Goal: Task Accomplishment & Management: Manage account settings

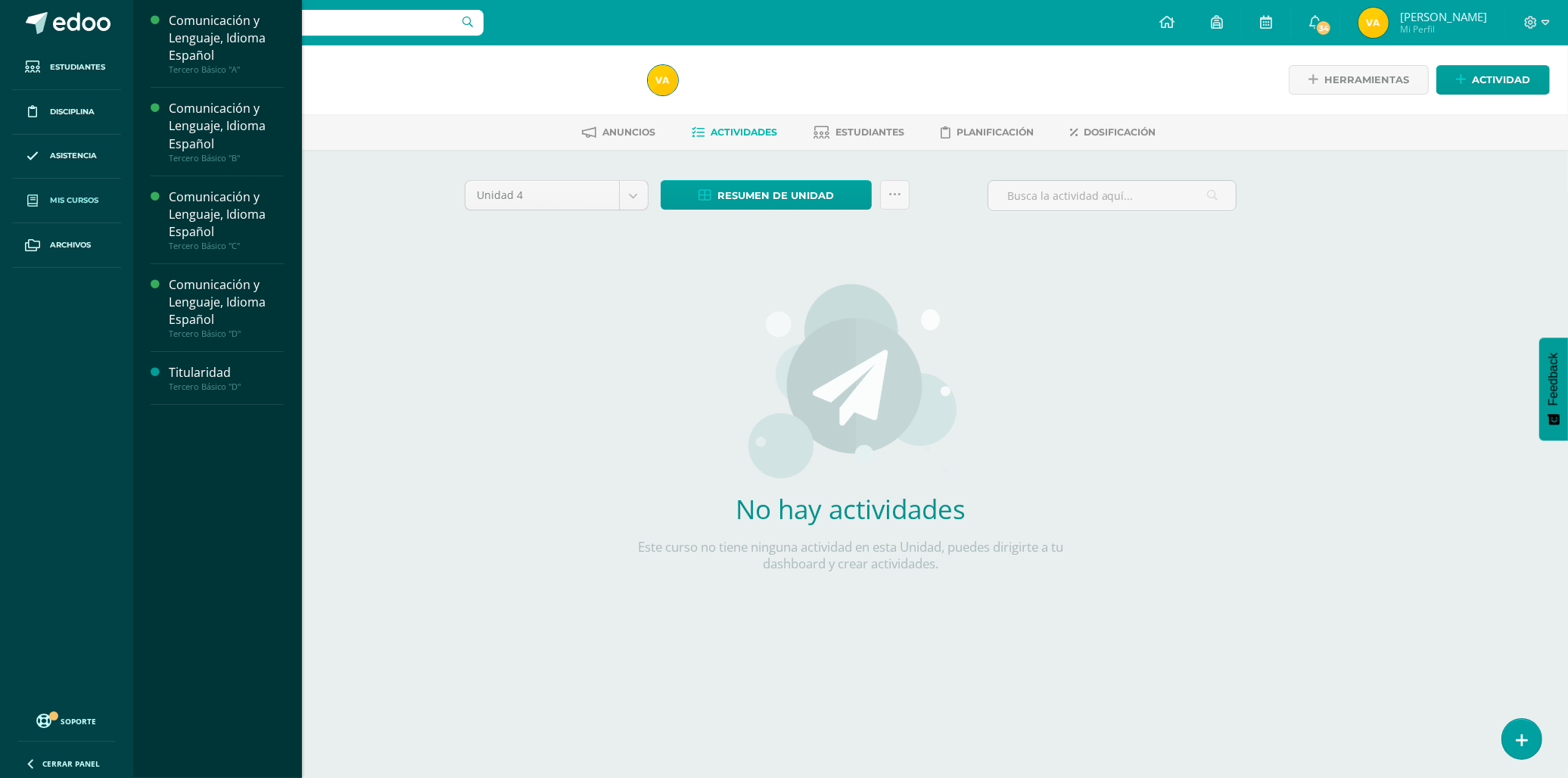
click at [65, 198] on span "Mis cursos" at bounding box center [74, 201] width 48 height 12
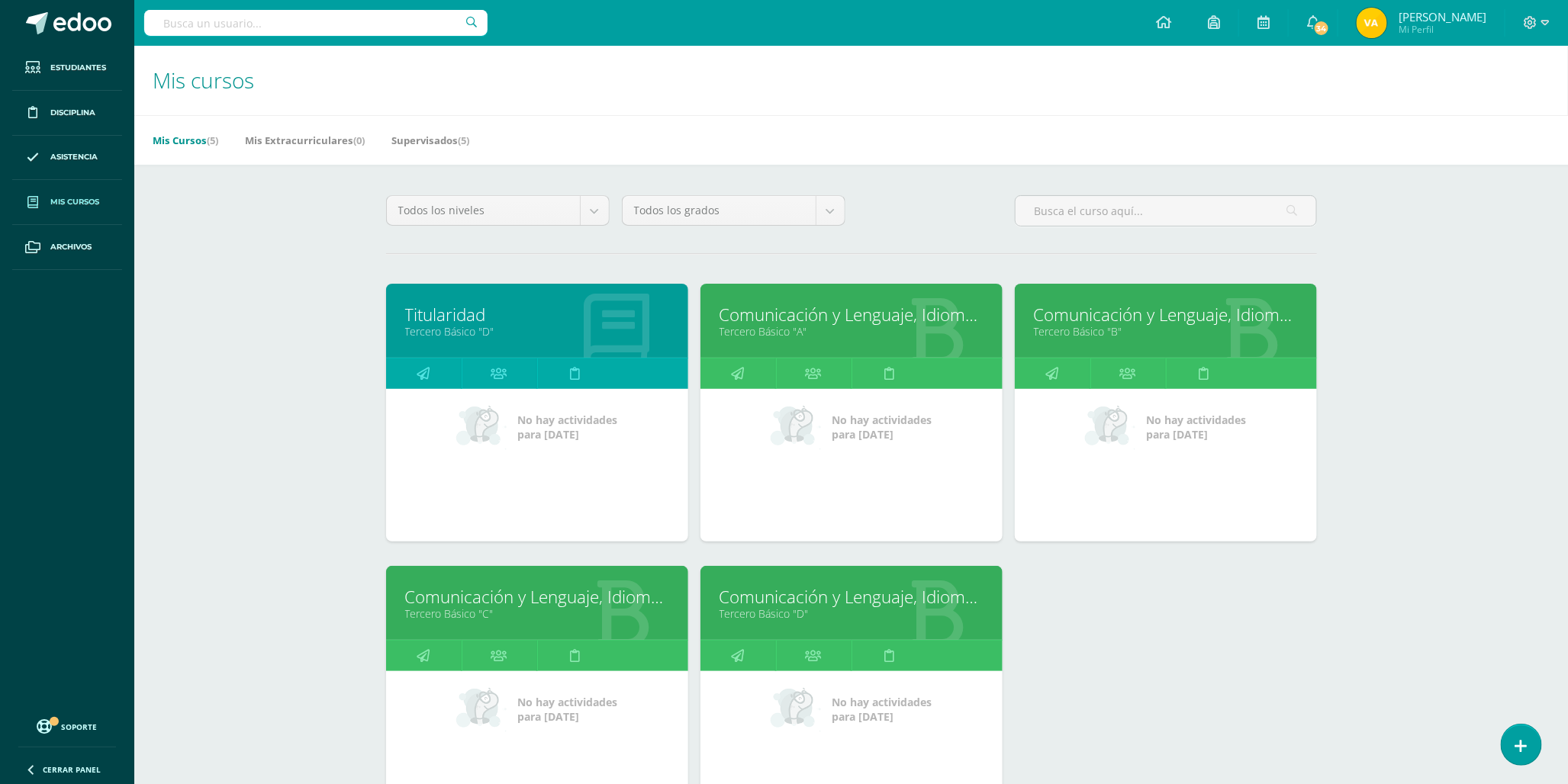
click at [237, 255] on div "Mis cursos Mis Cursos (5) Mis Extracurriculares (0) Supervisados (5) Todos los …" at bounding box center [851, 497] width 1434 height 903
click at [462, 323] on link "Titularidad" at bounding box center [537, 315] width 264 height 24
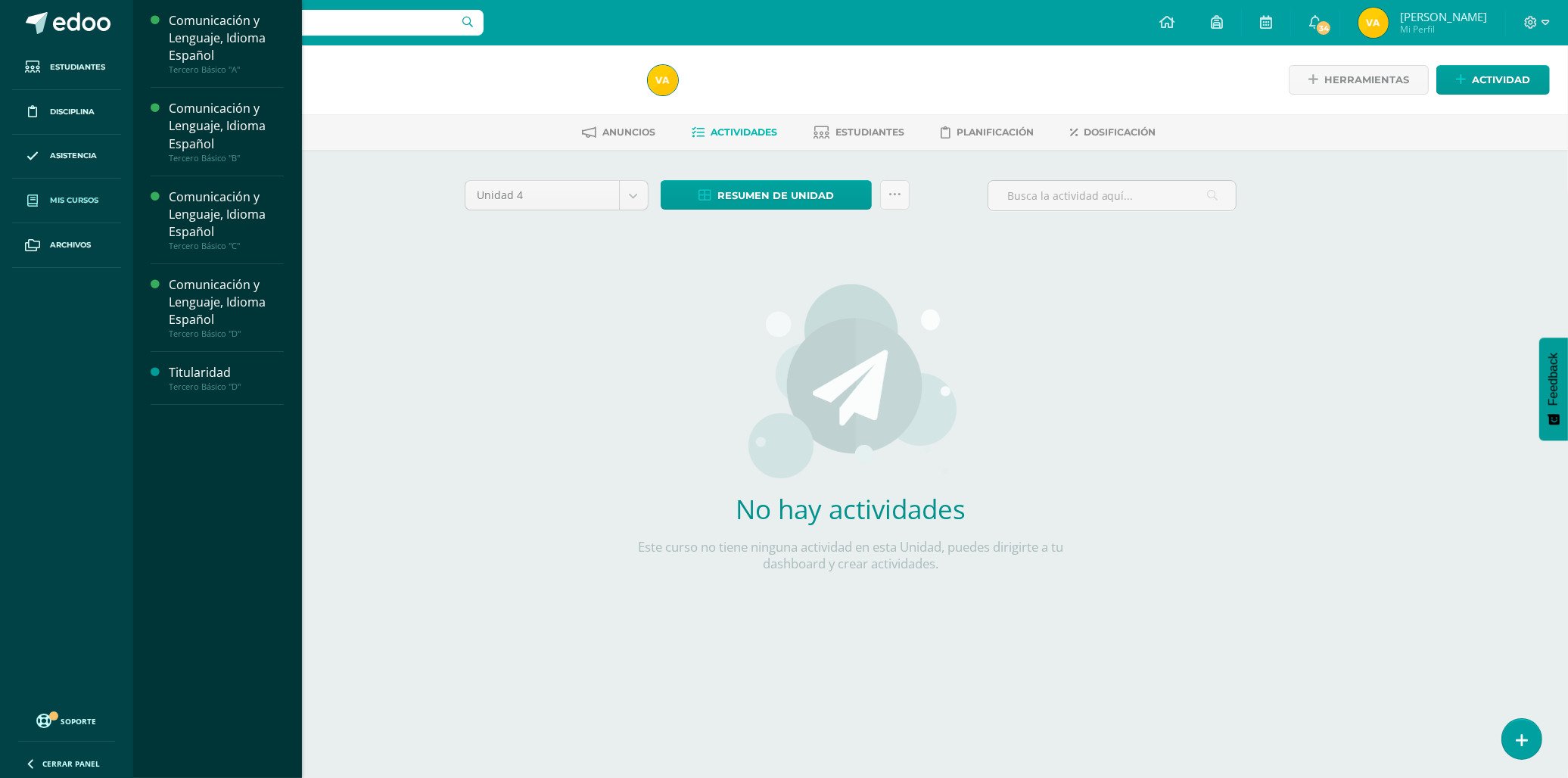
click at [21, 210] on span at bounding box center [32, 200] width 27 height 27
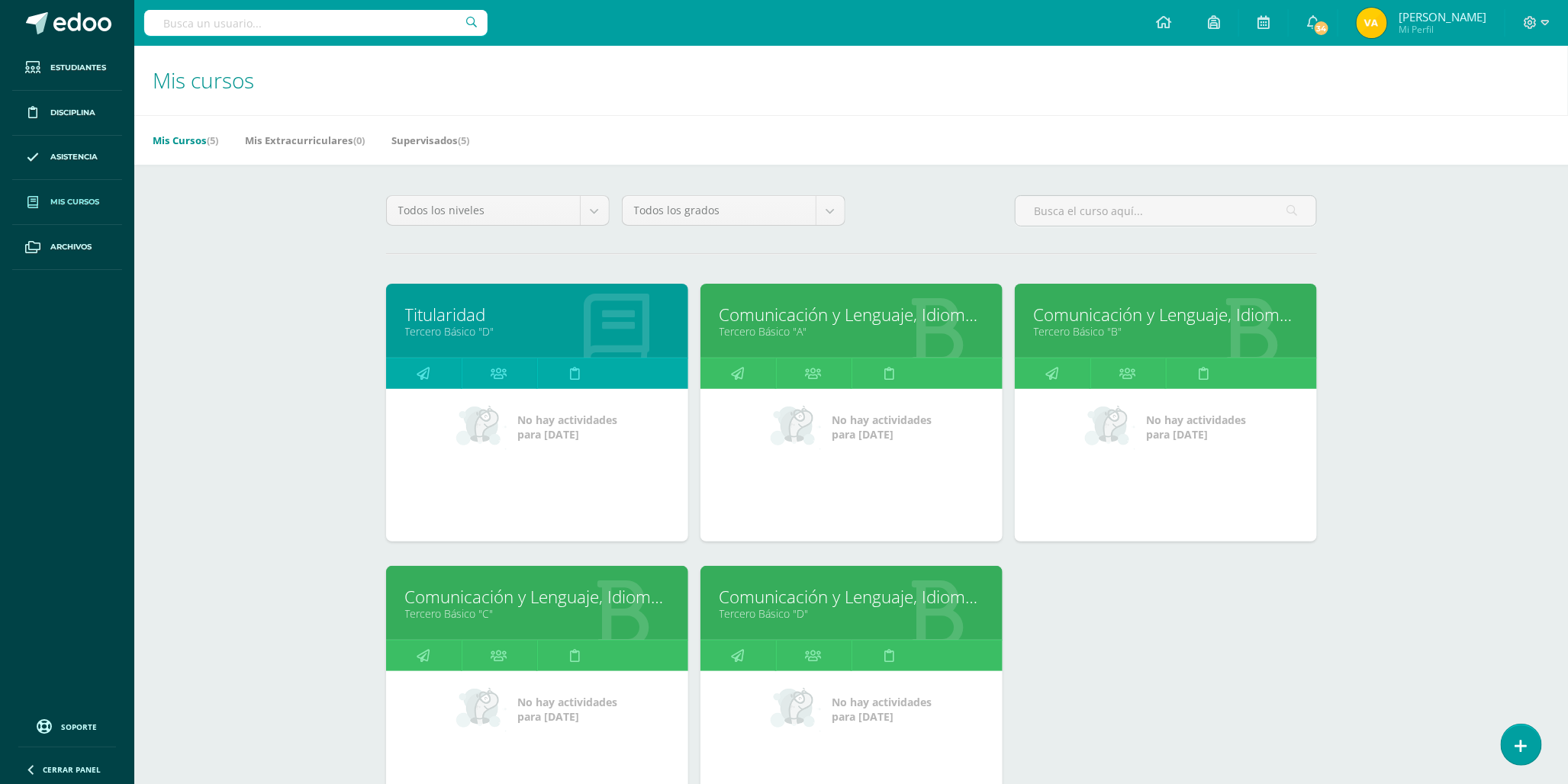
click at [464, 349] on div "Titularidad Tercero Básico "D"" at bounding box center [537, 320] width 302 height 74
click at [474, 336] on link "Tercero Básico "D"" at bounding box center [537, 331] width 264 height 15
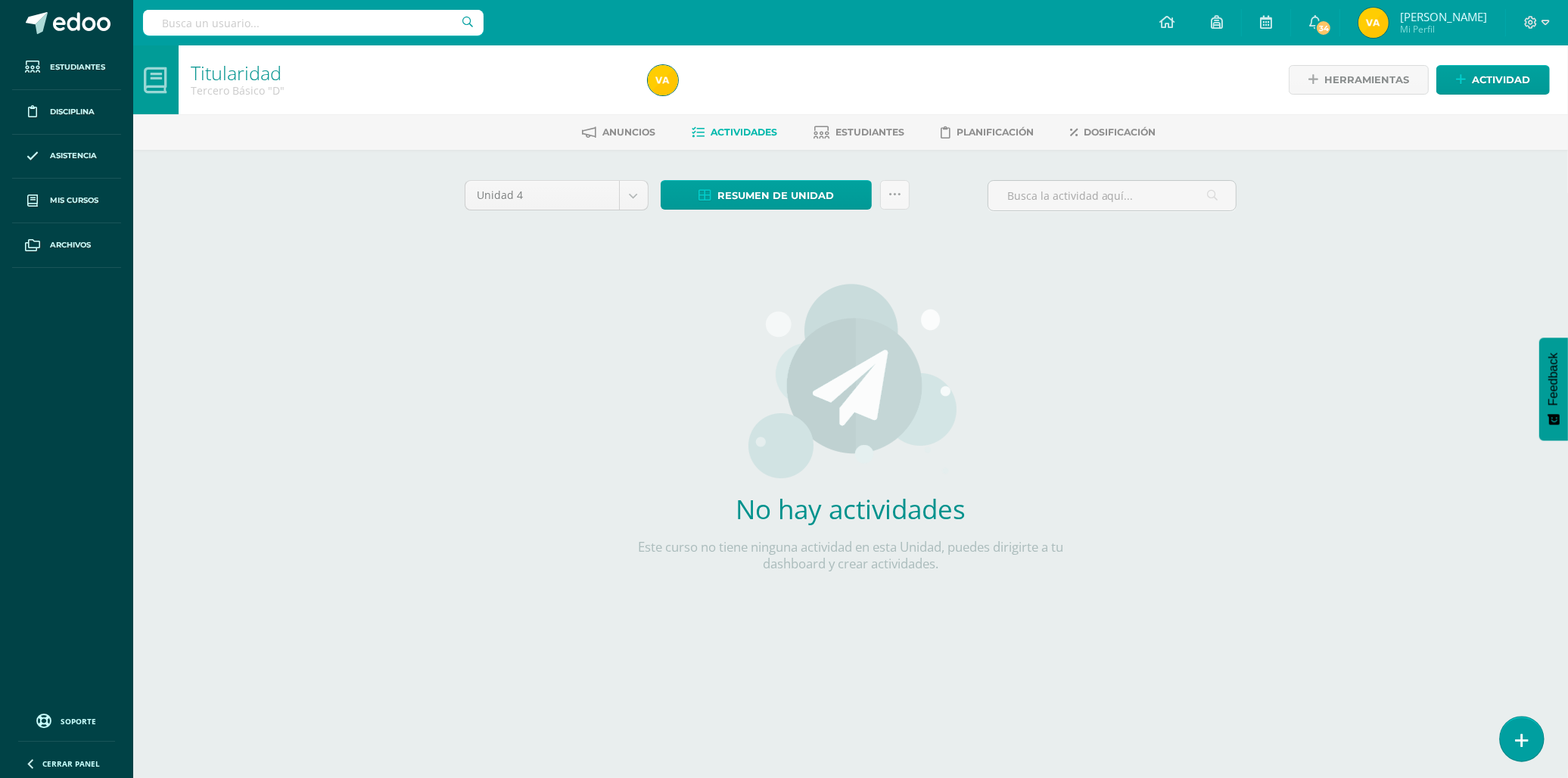
click at [1530, 722] on link at bounding box center [1521, 738] width 43 height 44
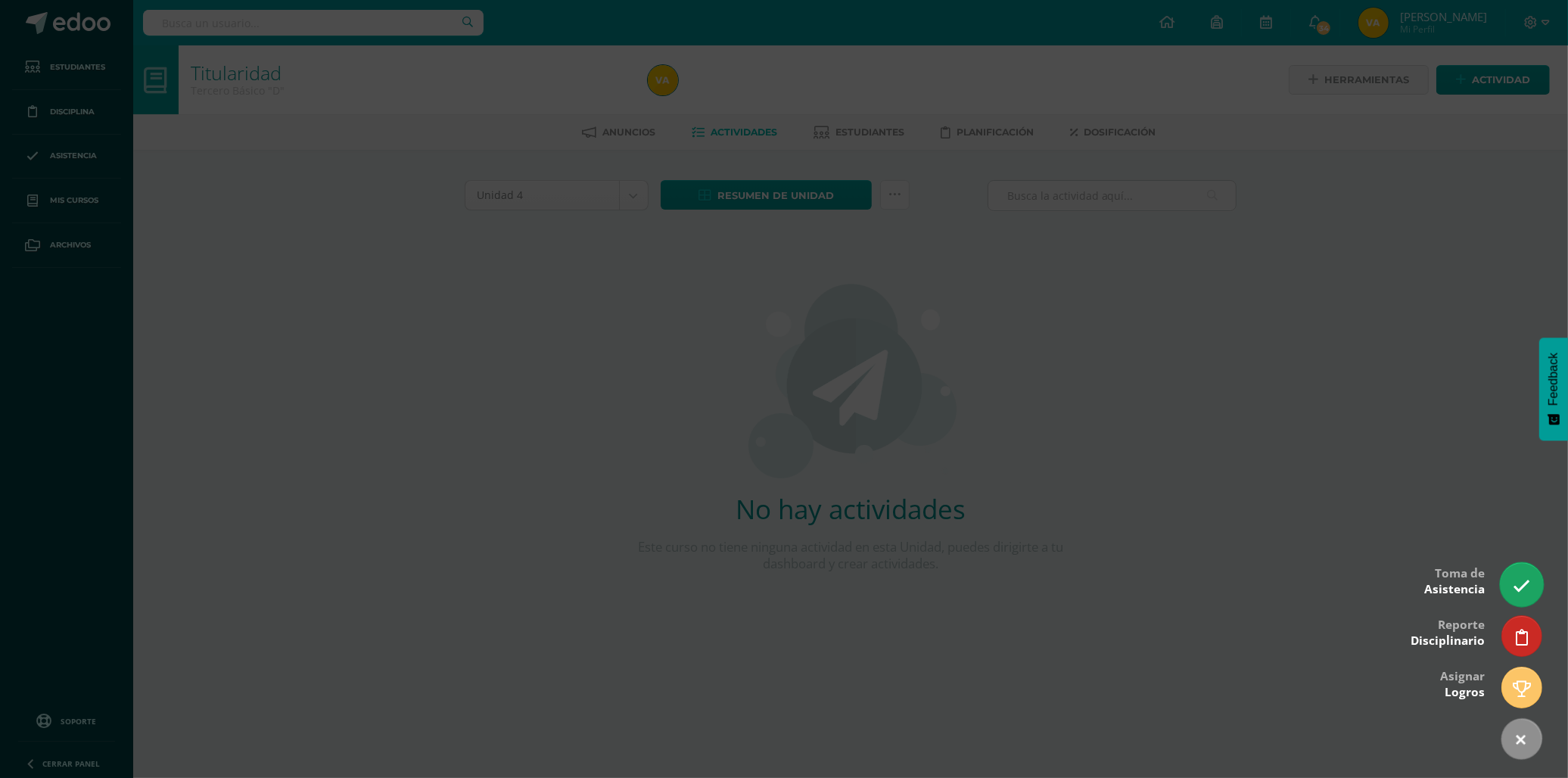
click at [1512, 589] on link at bounding box center [1521, 584] width 43 height 44
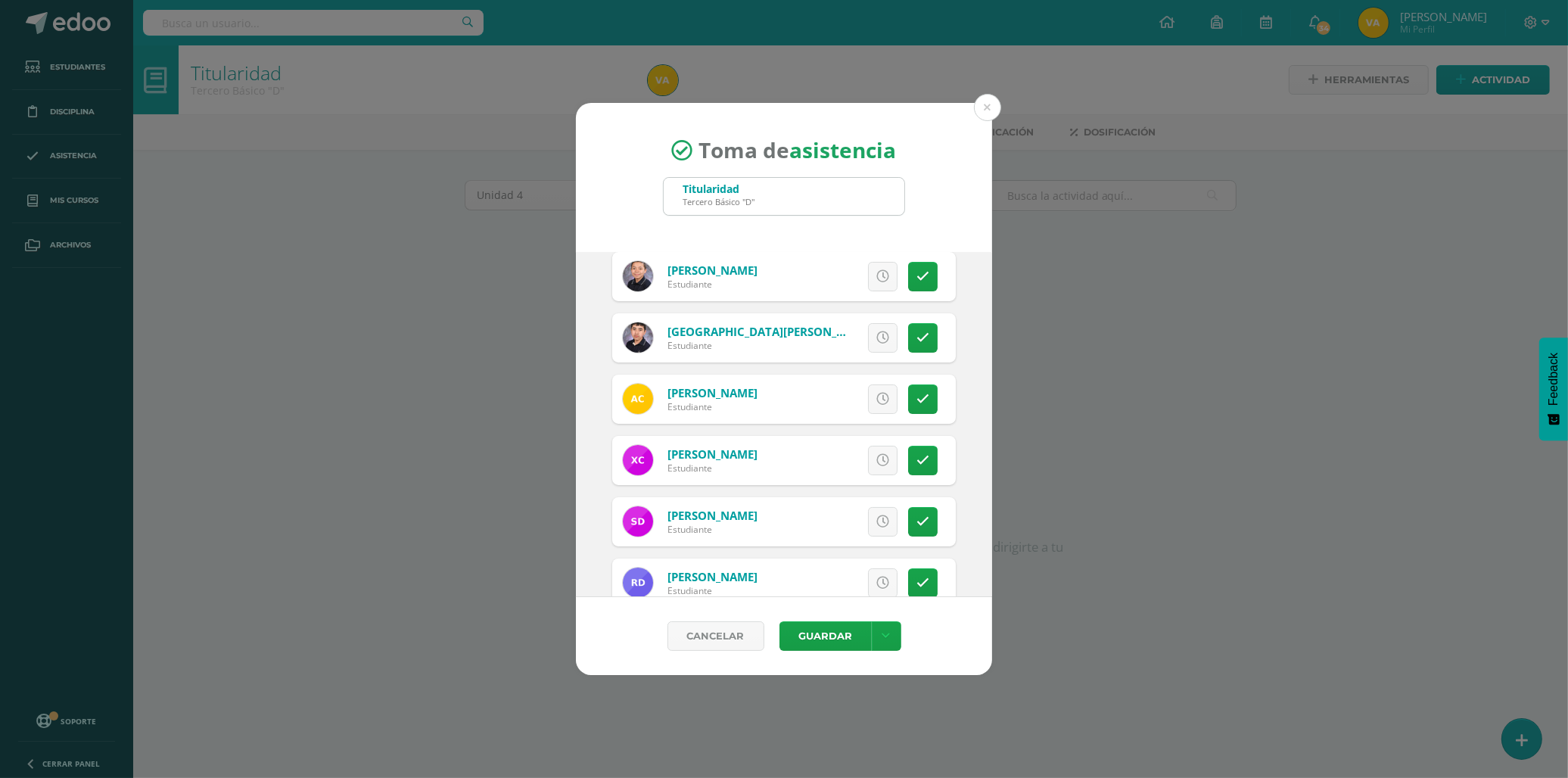
scroll to position [336, 0]
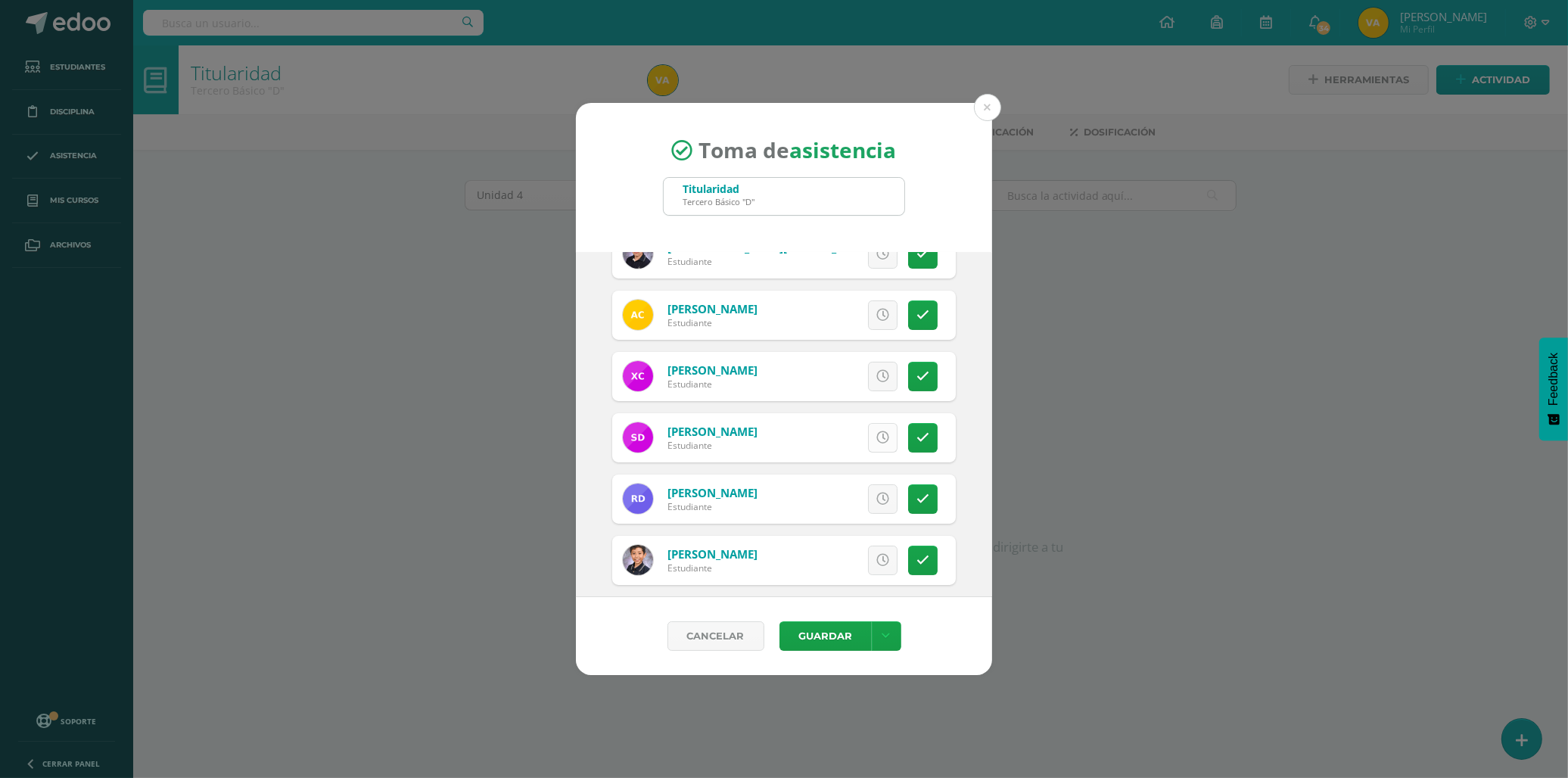
click at [869, 447] on link at bounding box center [882, 437] width 29 height 29
click at [921, 437] on link at bounding box center [922, 437] width 29 height 29
click at [908, 437] on link at bounding box center [922, 437] width 29 height 29
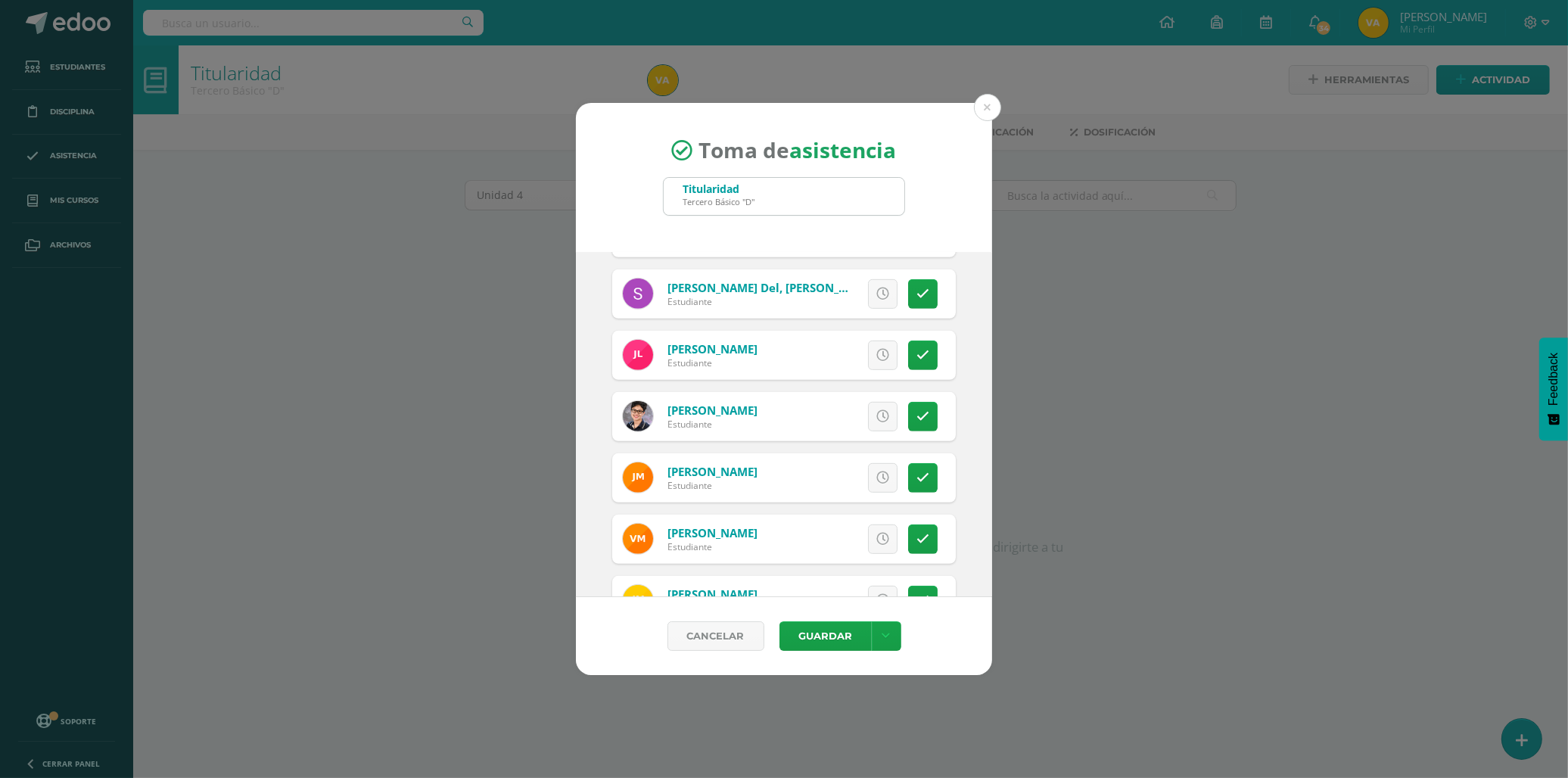
scroll to position [1177, 0]
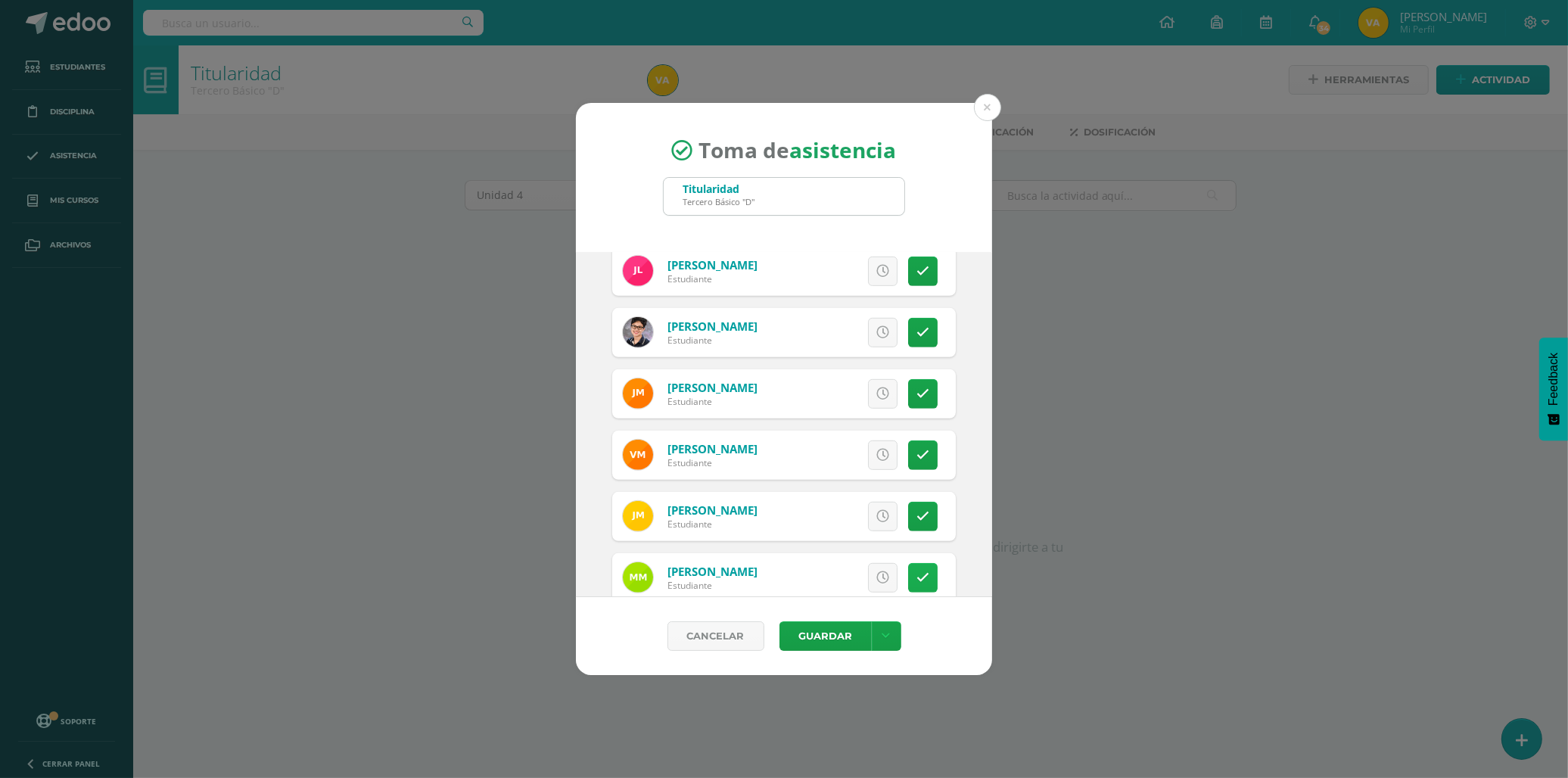
click at [916, 578] on icon at bounding box center [922, 577] width 13 height 13
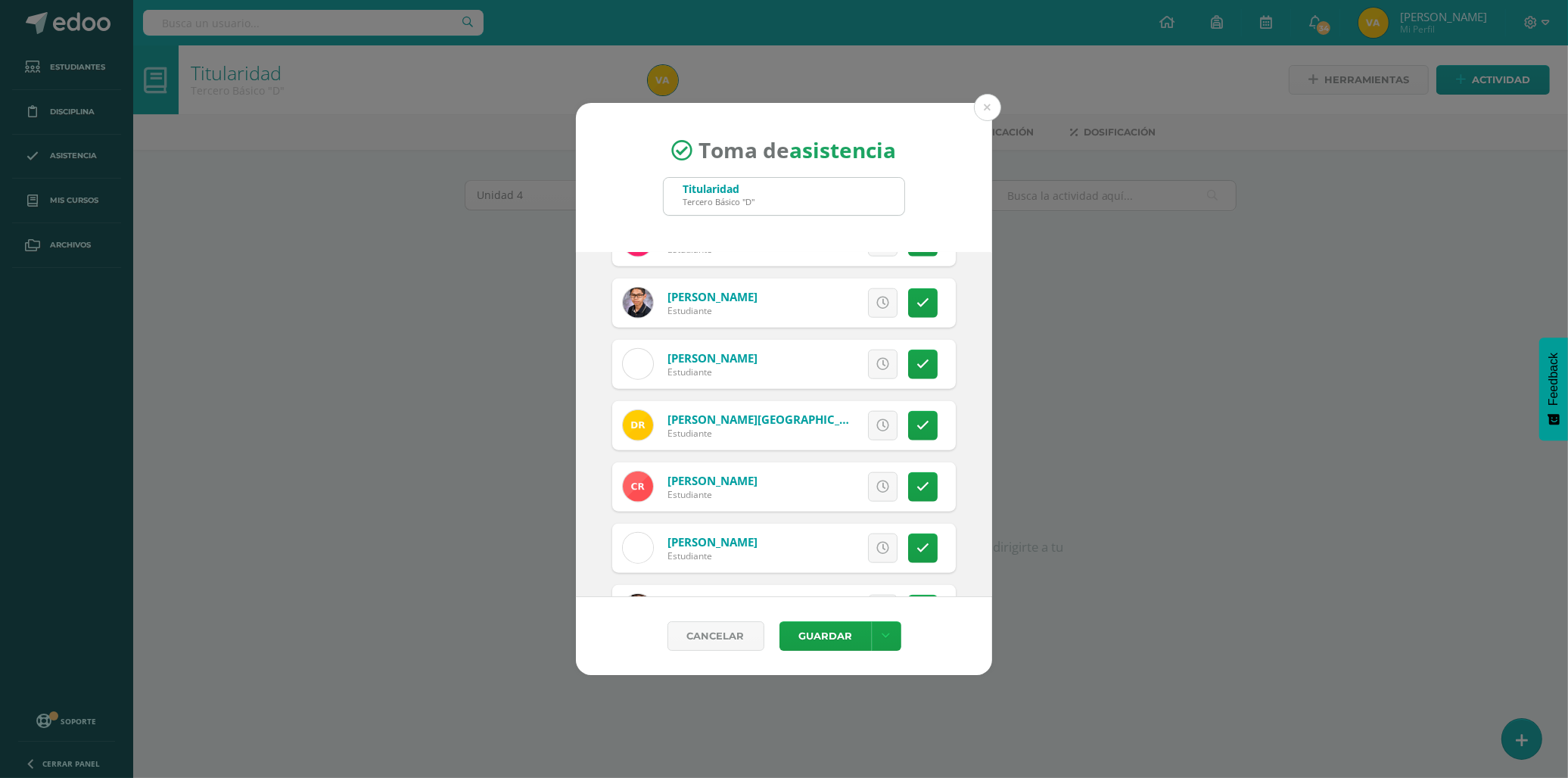
scroll to position [2102, 0]
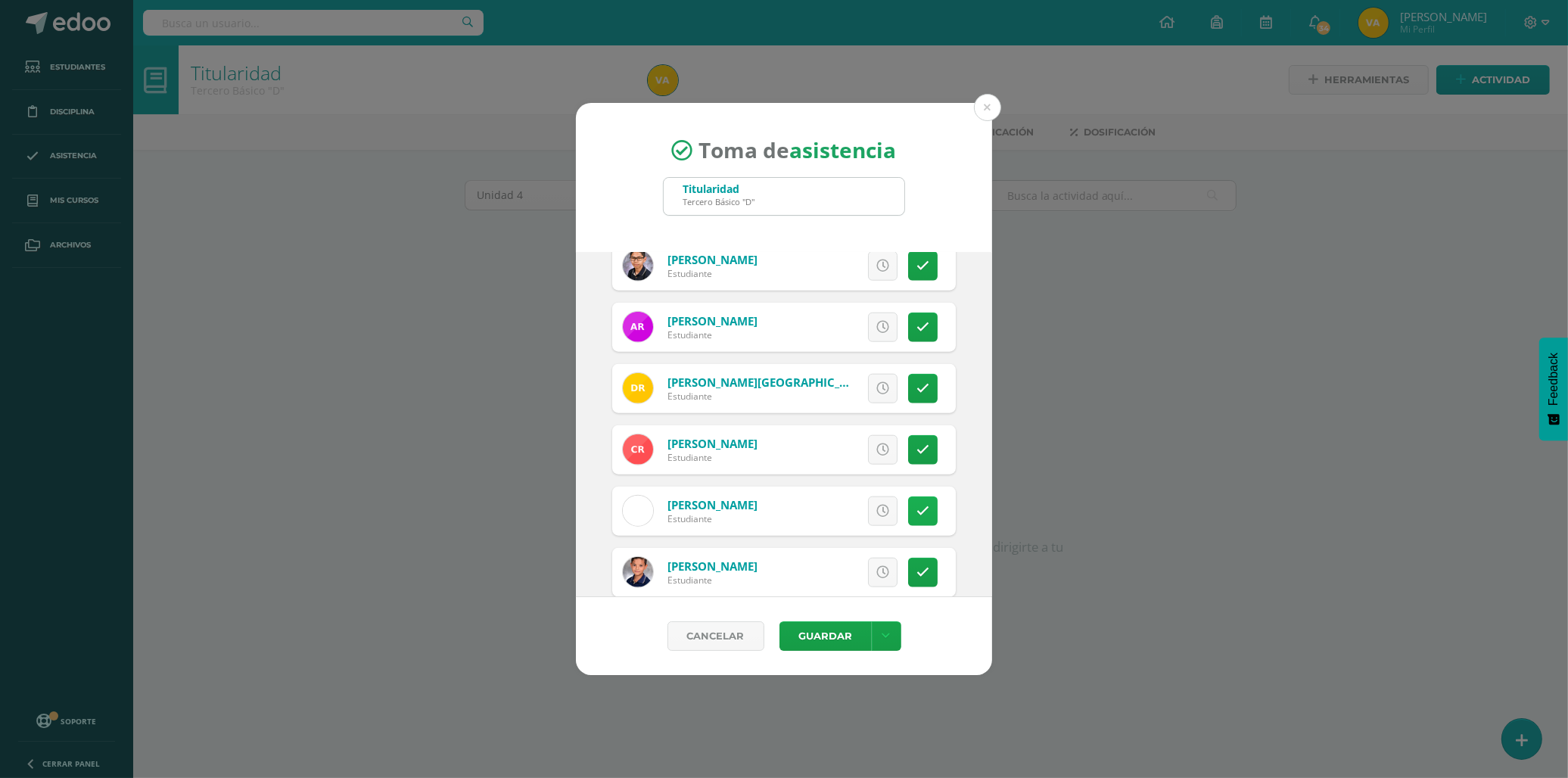
click at [916, 512] on icon at bounding box center [922, 511] width 13 height 13
click at [830, 636] on button "Guardar" at bounding box center [826, 636] width 92 height 29
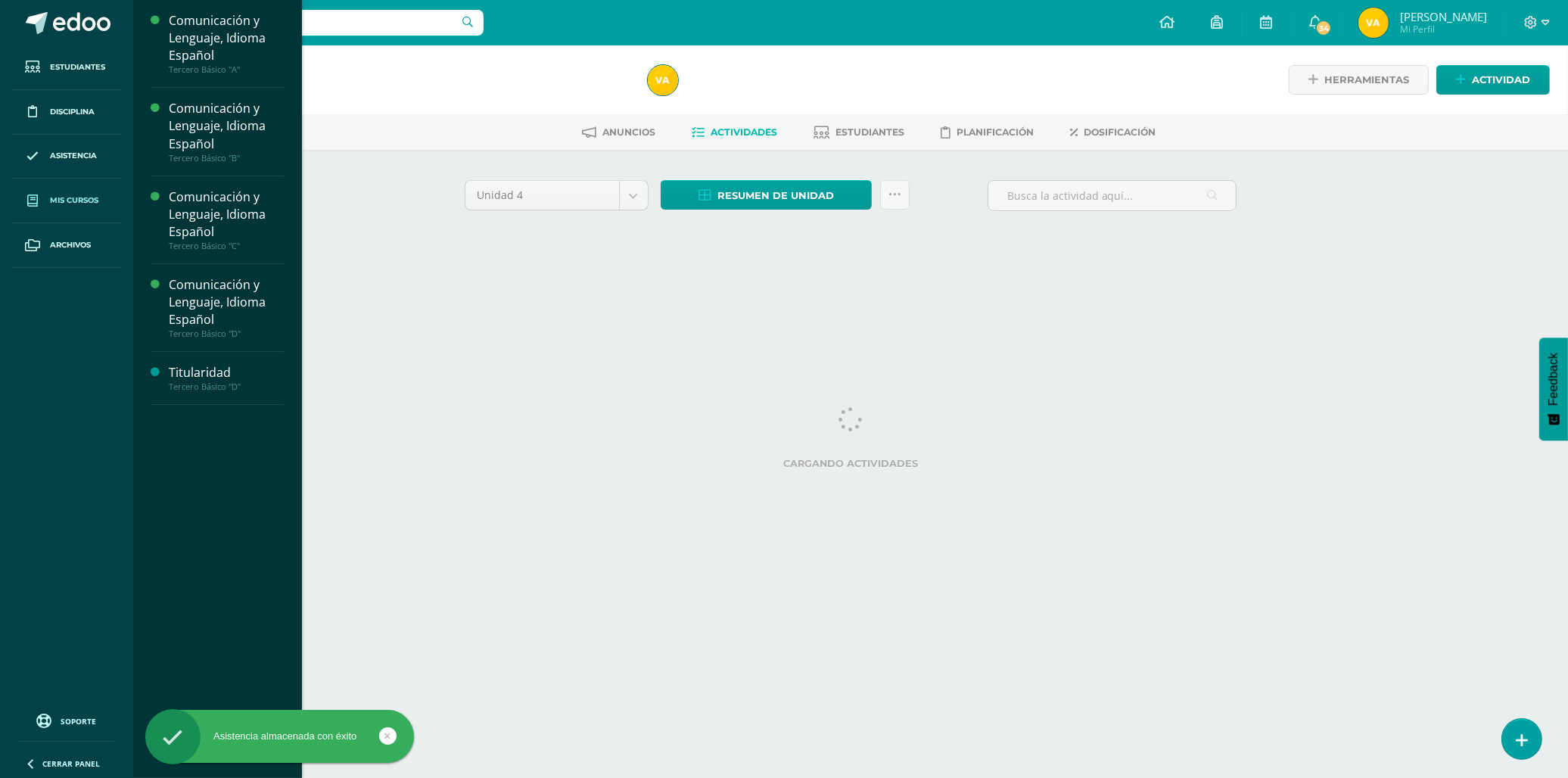
click at [69, 202] on span "Mis cursos" at bounding box center [74, 201] width 48 height 12
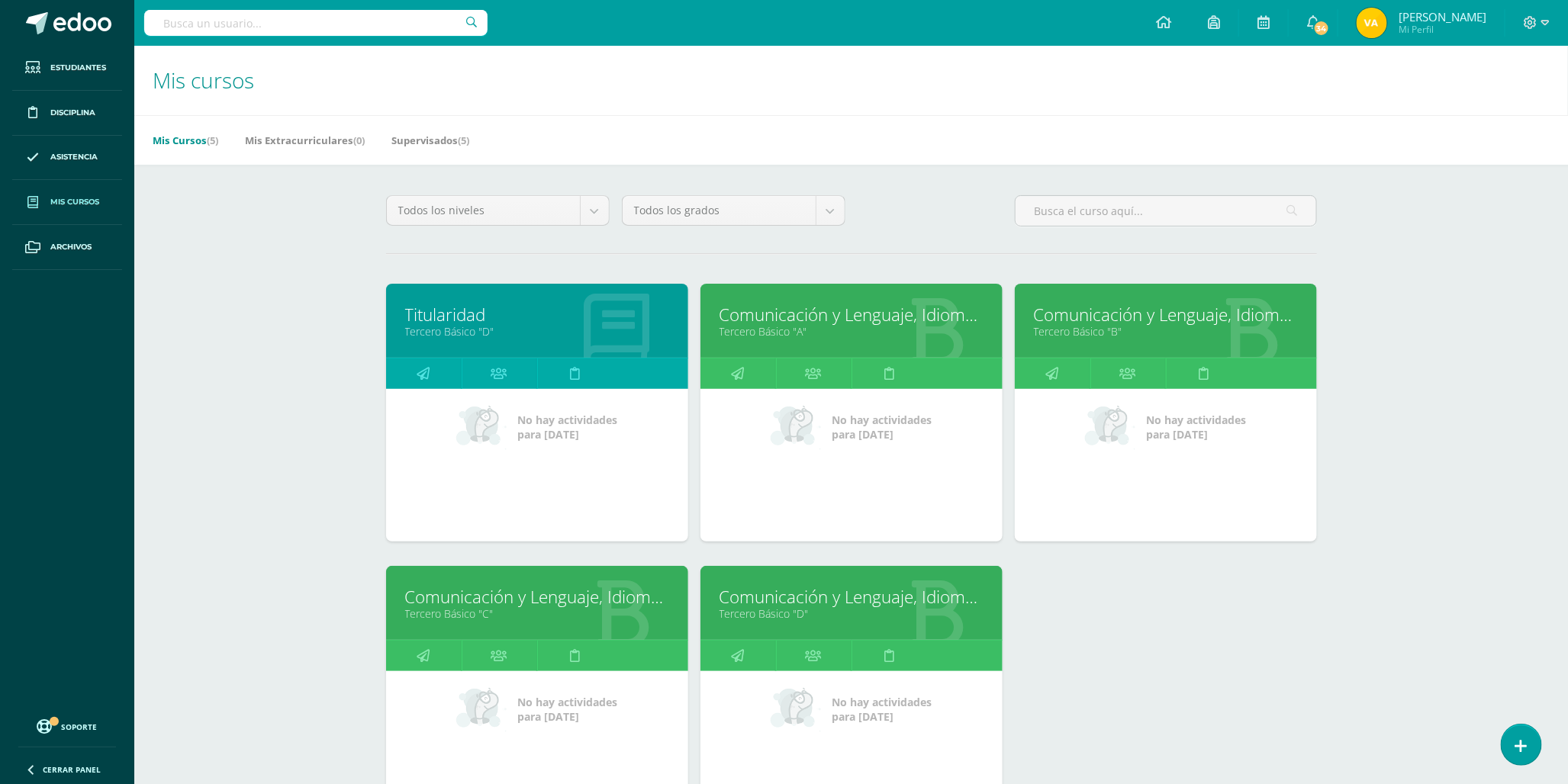
click at [880, 605] on link "Comunicación y Lenguaje, Idioma Español" at bounding box center [851, 597] width 264 height 24
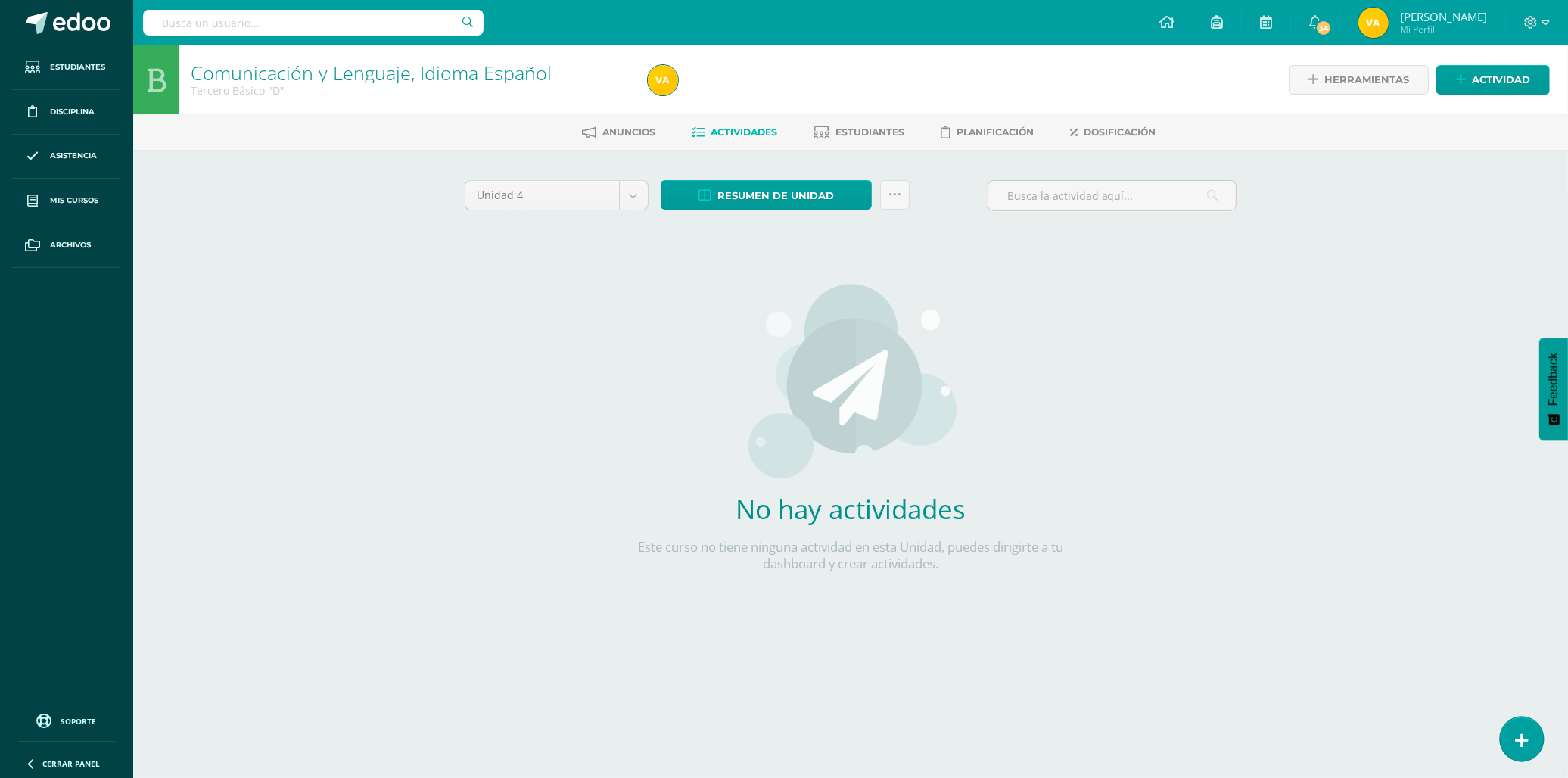
click at [1526, 734] on icon at bounding box center [1522, 740] width 14 height 18
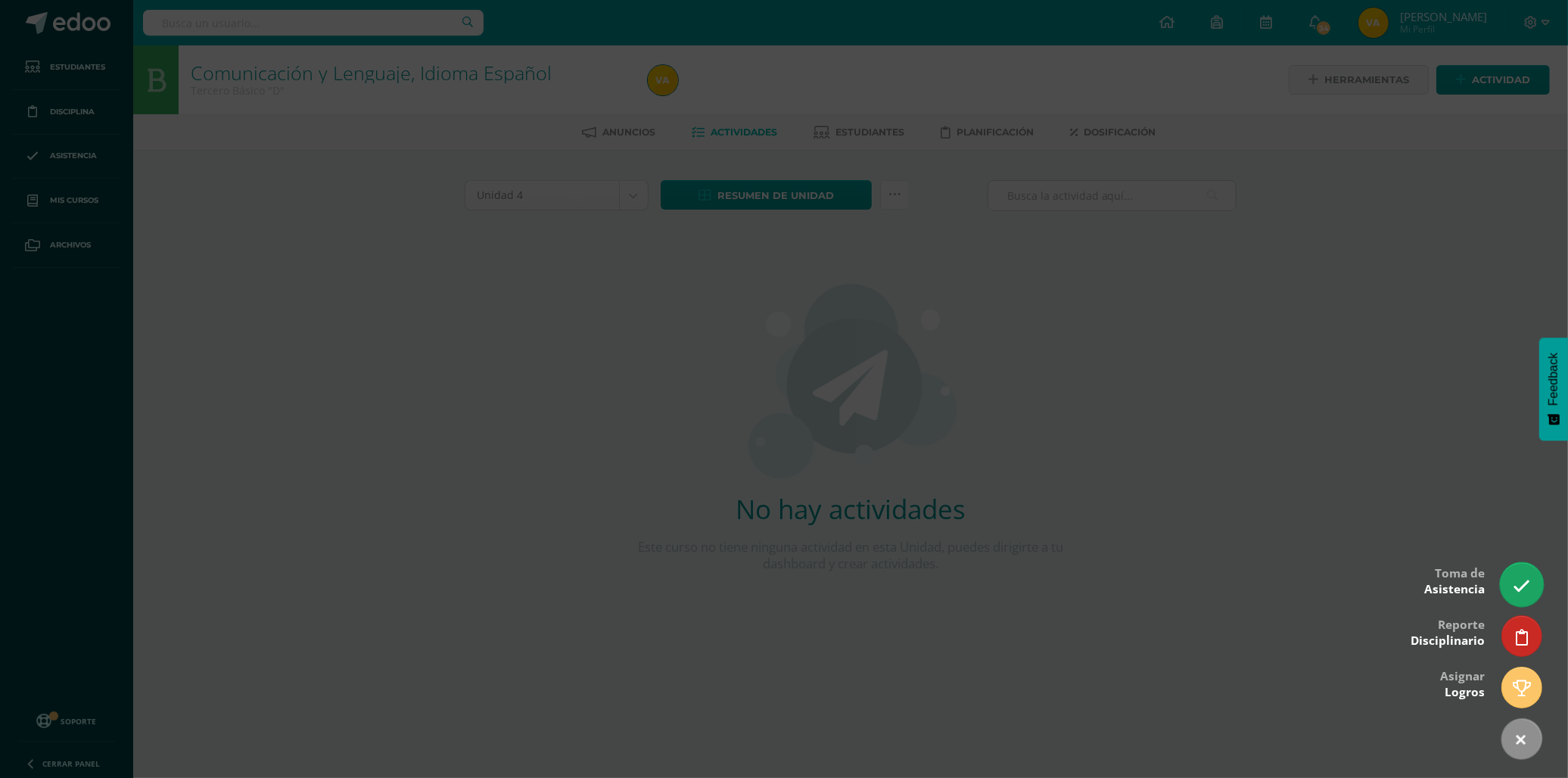
click at [1509, 595] on link at bounding box center [1521, 584] width 43 height 44
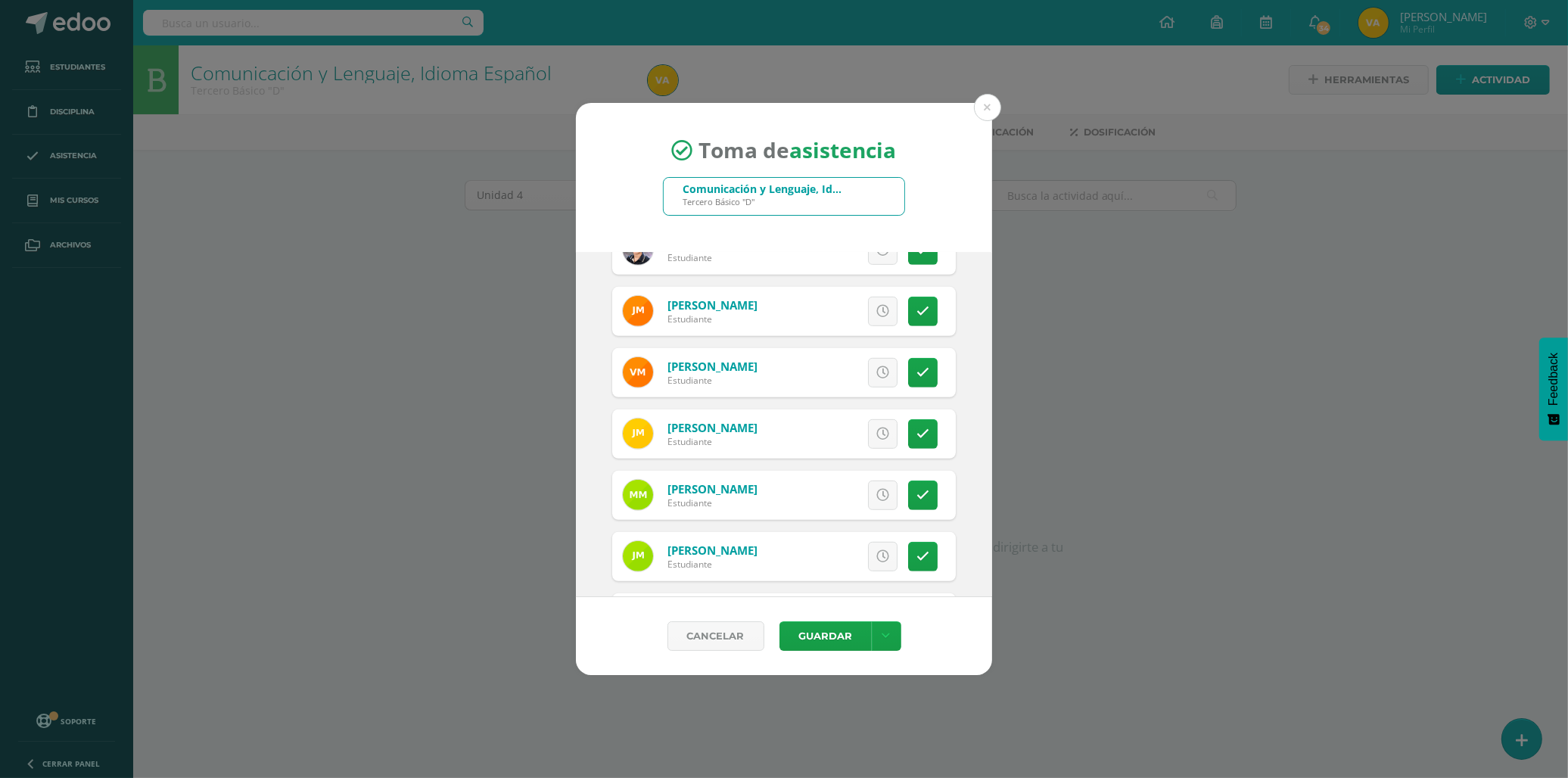
scroll to position [1261, 0]
click at [916, 496] on icon at bounding box center [922, 494] width 13 height 13
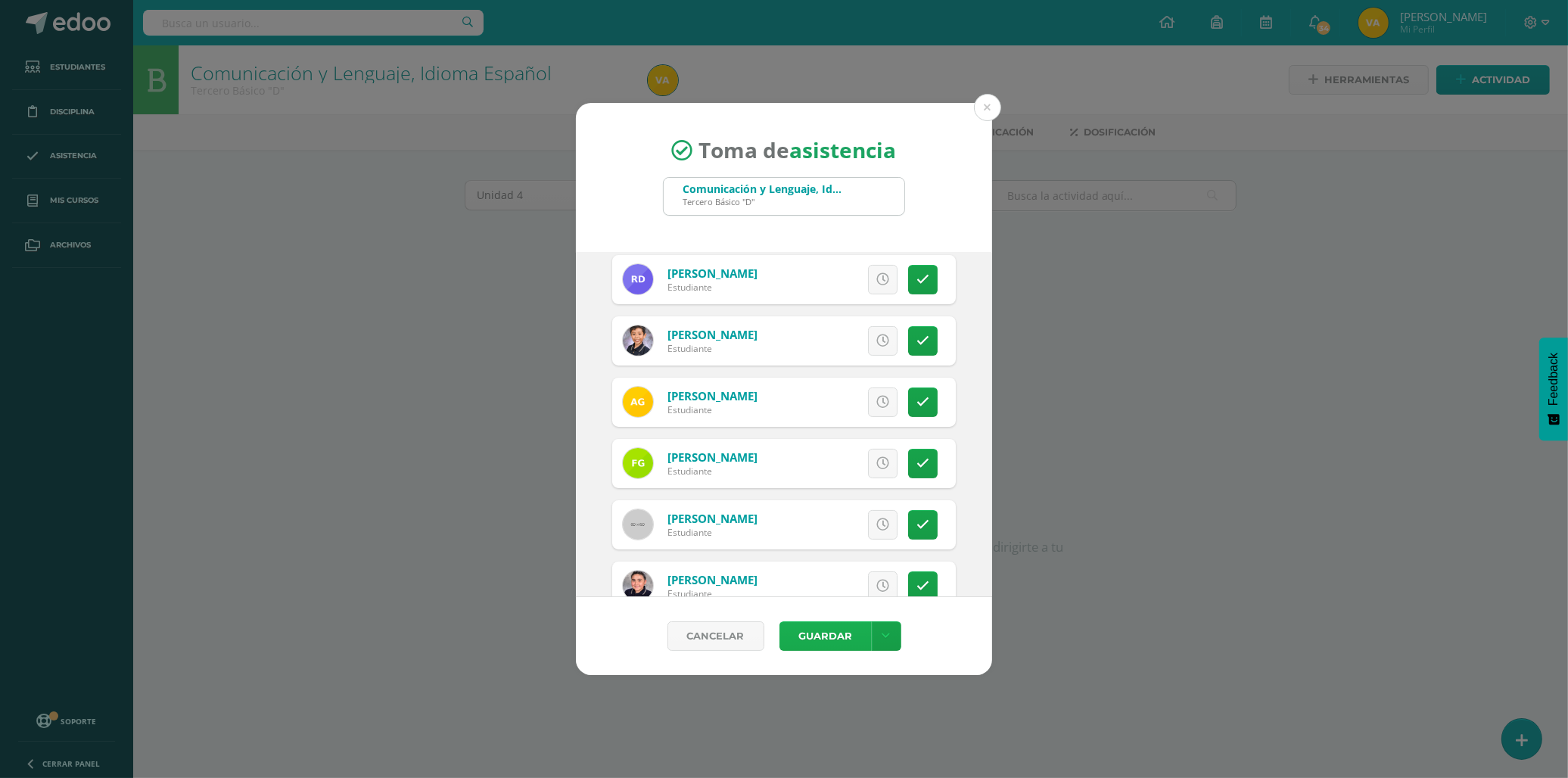
scroll to position [756, 0]
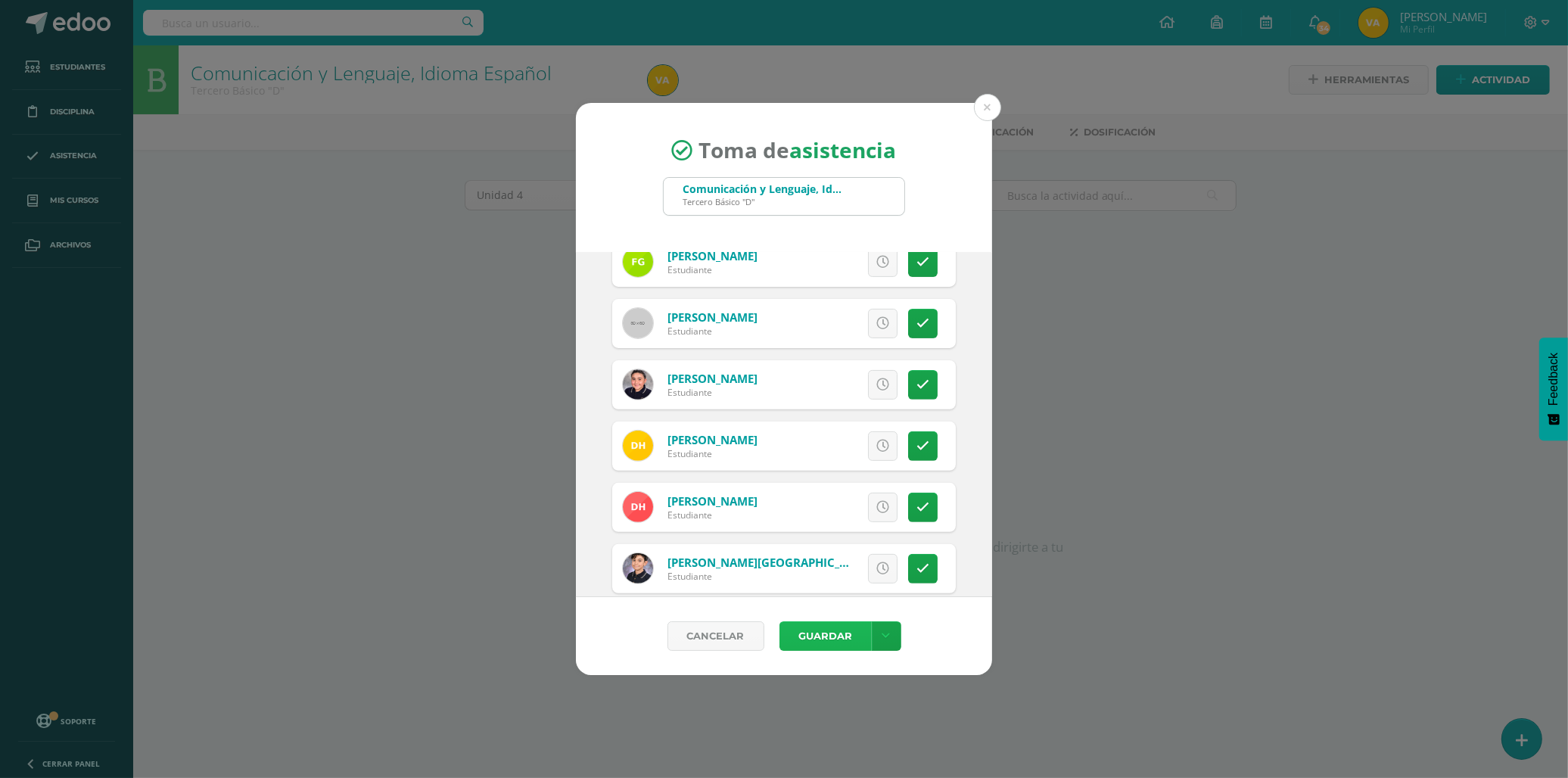
click at [837, 628] on button "Guardar" at bounding box center [826, 636] width 92 height 29
